Goal: Navigation & Orientation: Find specific page/section

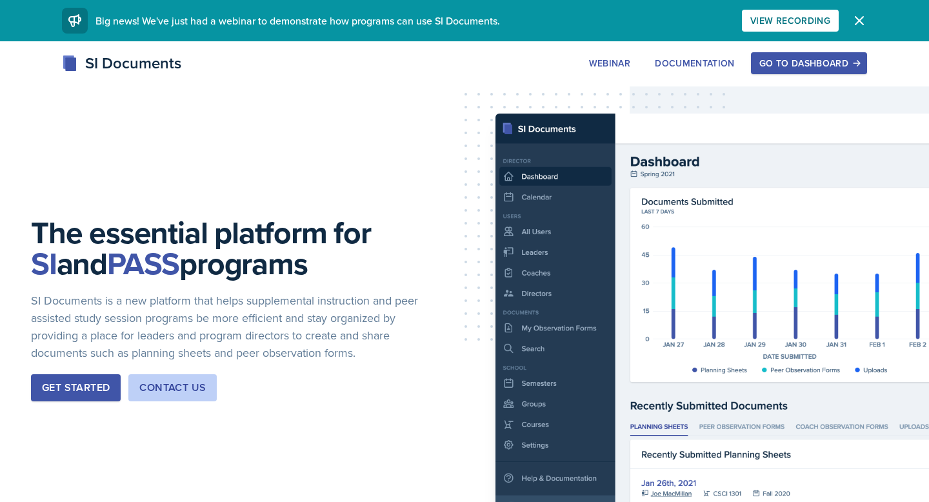
click at [812, 58] on div "Go to Dashboard" at bounding box center [808, 63] width 99 height 10
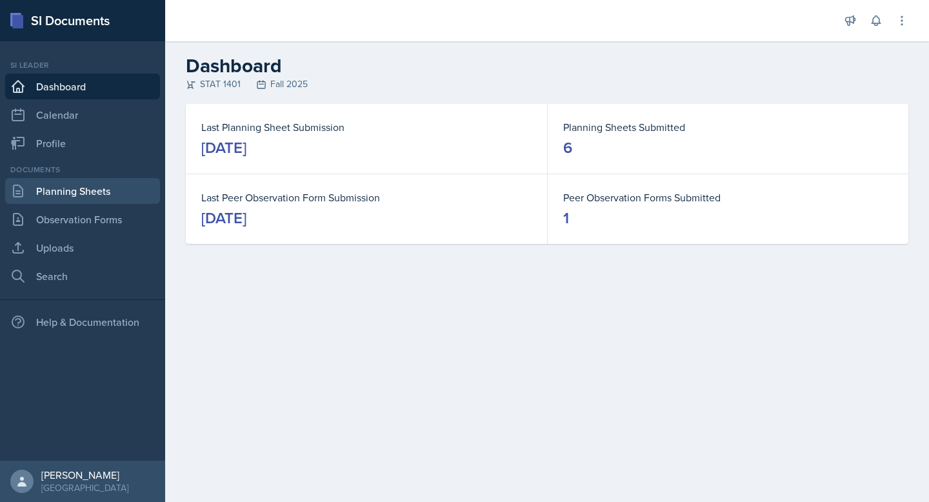
click at [121, 178] on link "Planning Sheets" at bounding box center [82, 191] width 155 height 26
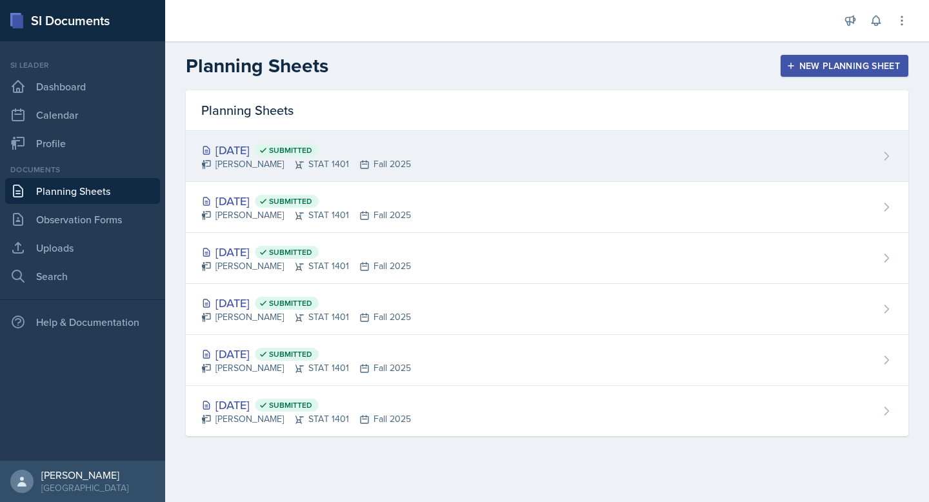
click at [248, 144] on div "[DATE] Submitted" at bounding box center [306, 149] width 210 height 17
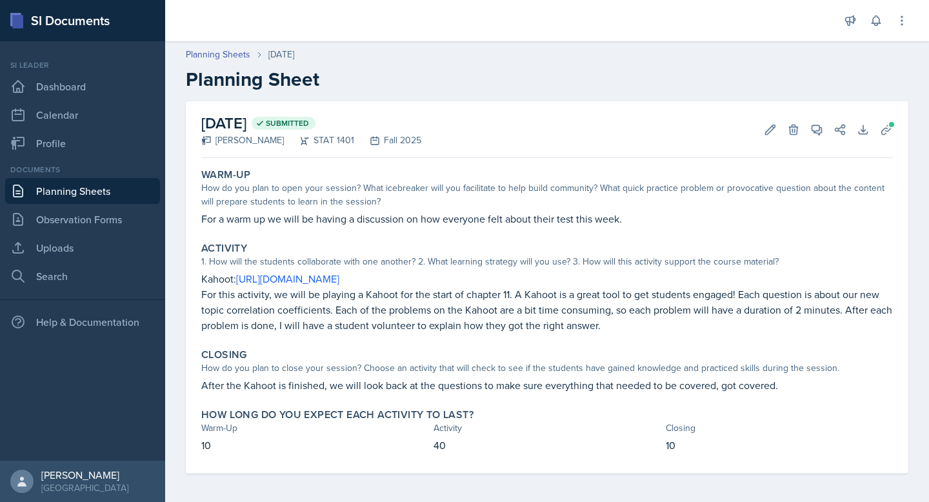
click at [110, 189] on link "Planning Sheets" at bounding box center [82, 191] width 155 height 26
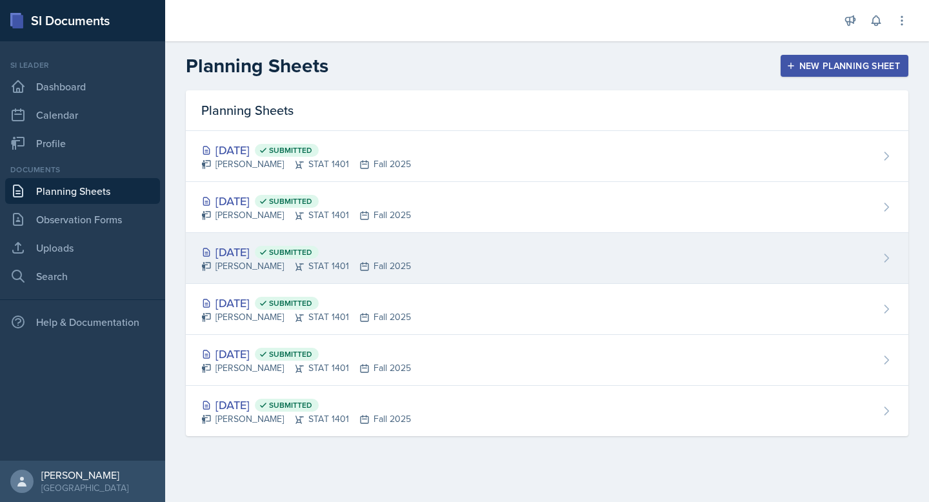
click at [262, 251] on div "[DATE] Submitted" at bounding box center [306, 251] width 210 height 17
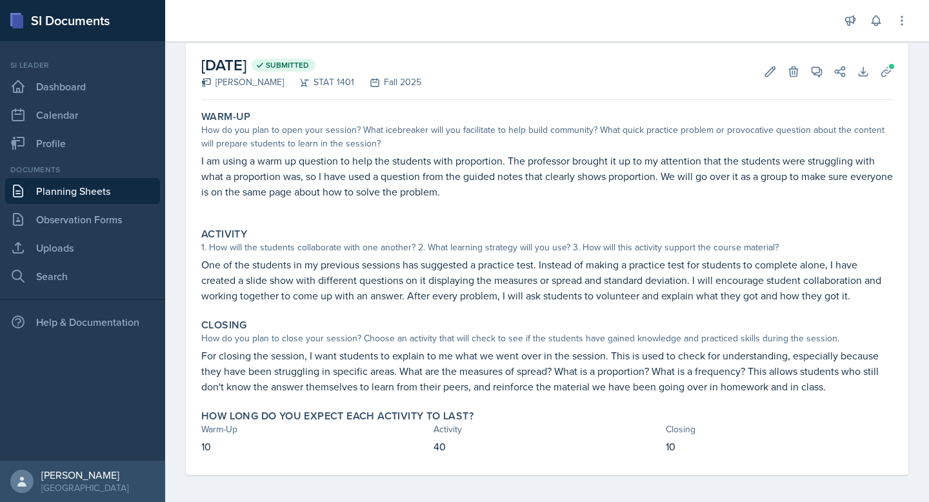
scroll to position [59, 0]
click at [94, 186] on link "Planning Sheets" at bounding box center [82, 191] width 155 height 26
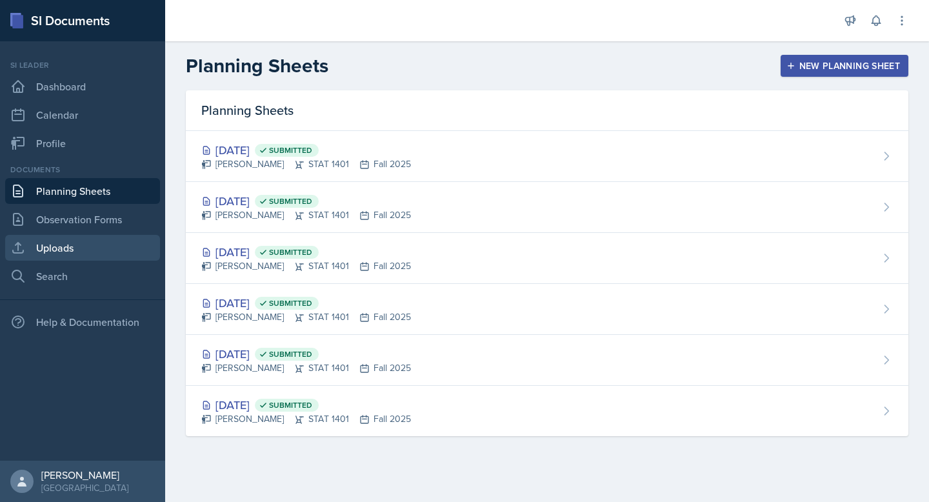
click at [59, 244] on link "Uploads" at bounding box center [82, 248] width 155 height 26
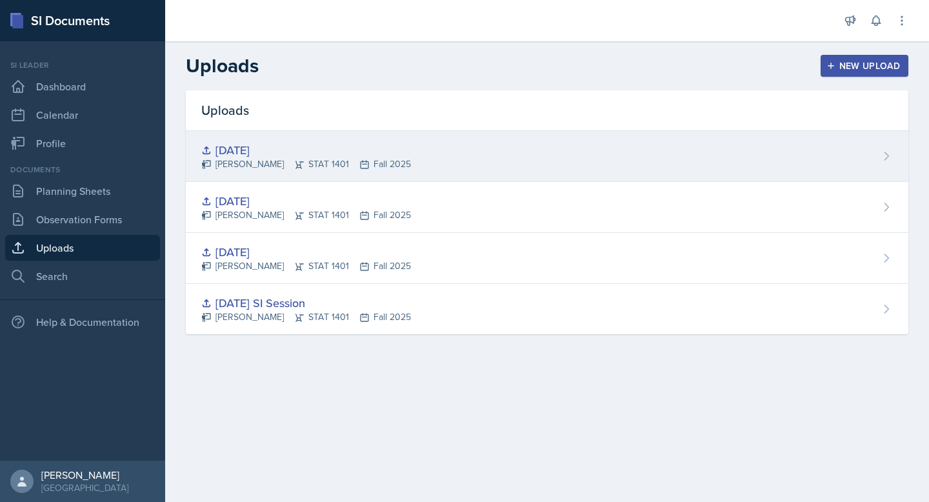
click at [266, 155] on div "[DATE]" at bounding box center [306, 149] width 210 height 17
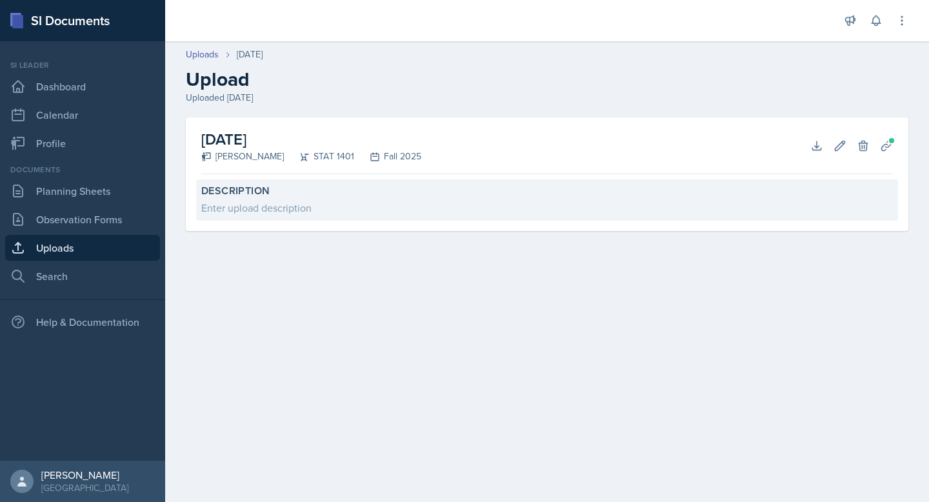
click at [253, 190] on label "Description" at bounding box center [547, 190] width 692 height 13
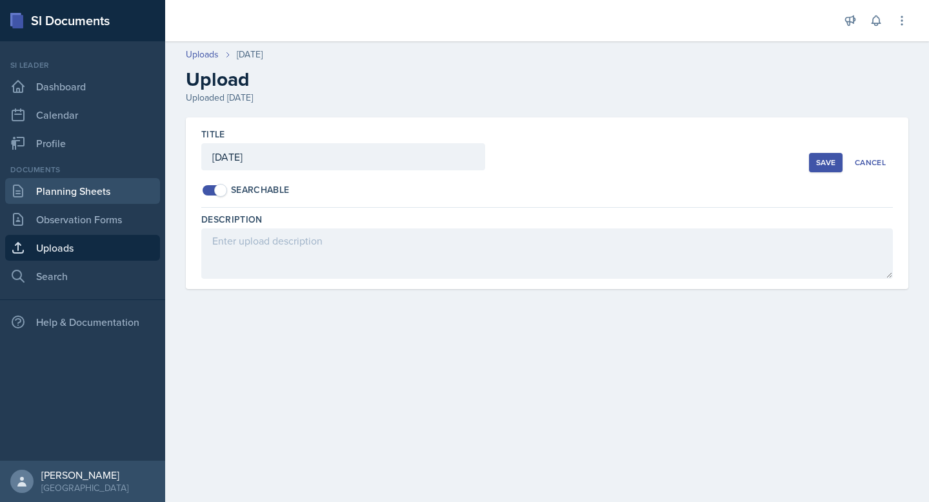
click at [70, 184] on link "Planning Sheets" at bounding box center [82, 191] width 155 height 26
